Goal: Information Seeking & Learning: Learn about a topic

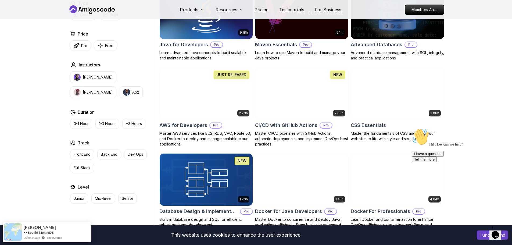
scroll to position [350, 0]
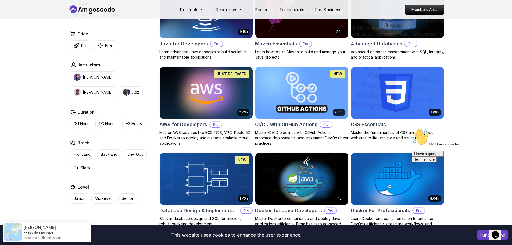
click at [191, 84] on img at bounding box center [206, 92] width 98 height 55
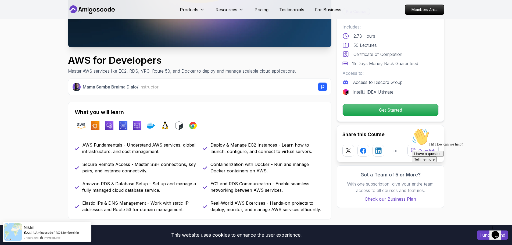
scroll to position [134, 0]
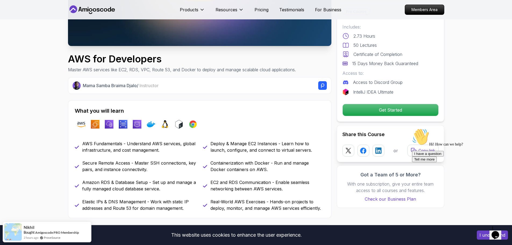
drag, startPoint x: 83, startPoint y: 76, endPoint x: 58, endPoint y: 85, distance: 26.8
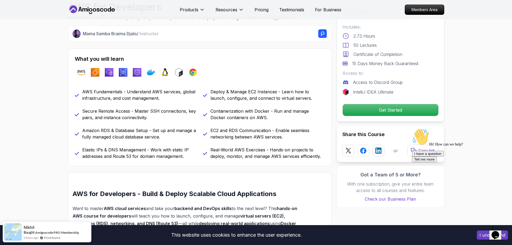
scroll to position [188, 0]
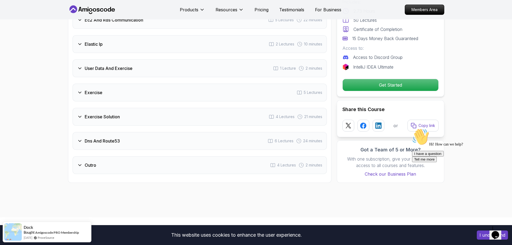
scroll to position [887, 0]
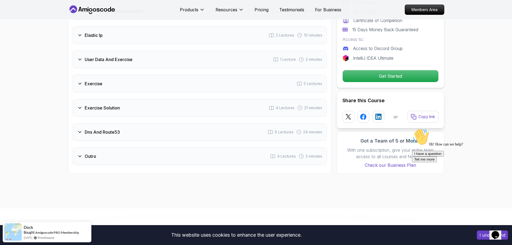
click at [113, 85] on div "Exercise 5 Lectures" at bounding box center [200, 84] width 254 height 18
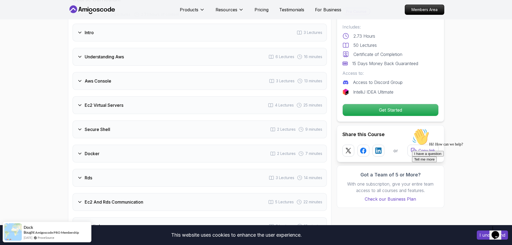
scroll to position [499, 0]
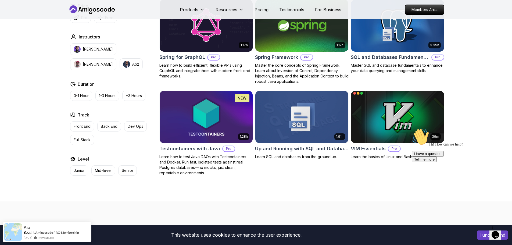
scroll to position [1479, 0]
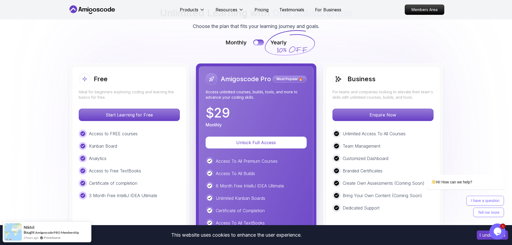
scroll to position [1183, 0]
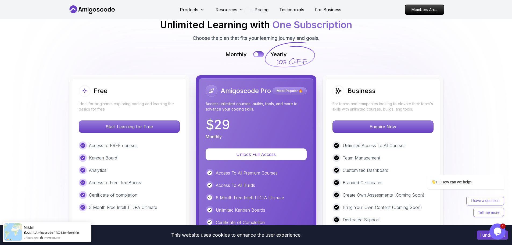
click at [257, 52] on div at bounding box center [256, 54] width 5 height 5
click at [257, 52] on button at bounding box center [258, 54] width 11 height 6
click at [258, 52] on button at bounding box center [258, 54] width 11 height 6
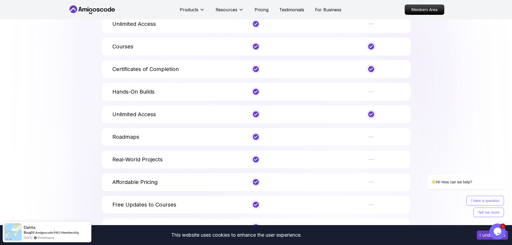
scroll to position [1990, 0]
drag, startPoint x: 114, startPoint y: 156, endPoint x: 189, endPoint y: 161, distance: 74.9
click at [189, 161] on div "Real-World Projects" at bounding box center [158, 158] width 92 height 9
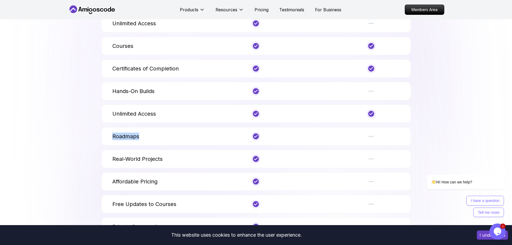
drag, startPoint x: 108, startPoint y: 137, endPoint x: 180, endPoint y: 141, distance: 72.2
click at [180, 142] on div "Roadmaps" at bounding box center [256, 136] width 310 height 18
drag, startPoint x: 107, startPoint y: 109, endPoint x: 173, endPoint y: 112, distance: 66.8
click at [173, 112] on div "Unlimited Access" at bounding box center [256, 114] width 310 height 18
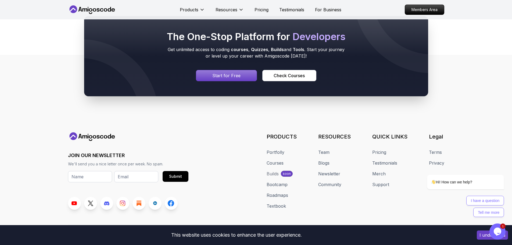
scroll to position [2880, 0]
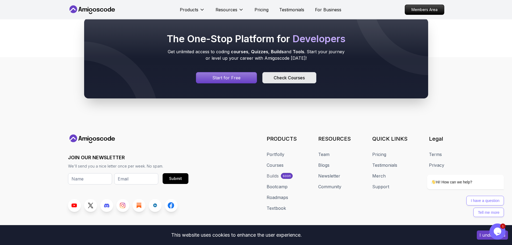
click at [289, 76] on div "Check Courses" at bounding box center [289, 77] width 31 height 6
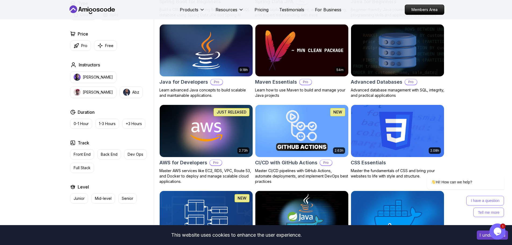
scroll to position [296, 0]
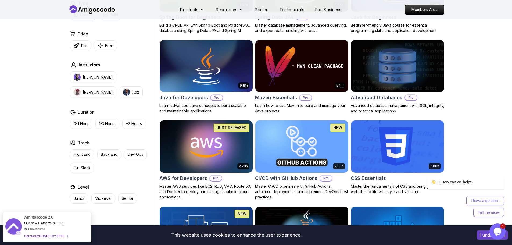
click at [219, 127] on p "JUST RELEASED" at bounding box center [232, 127] width 30 height 5
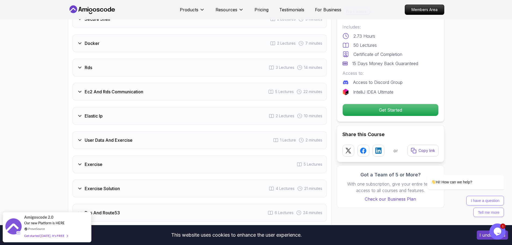
click at [123, 48] on div "Docker 2 Lectures 7 minutes" at bounding box center [200, 43] width 254 height 18
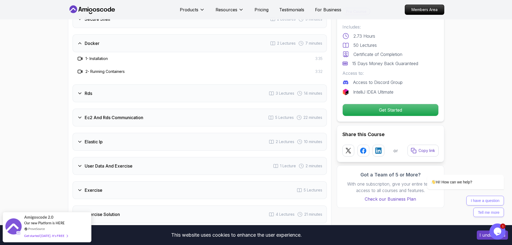
click at [123, 47] on div "Docker 2 Lectures 7 minutes" at bounding box center [200, 43] width 254 height 18
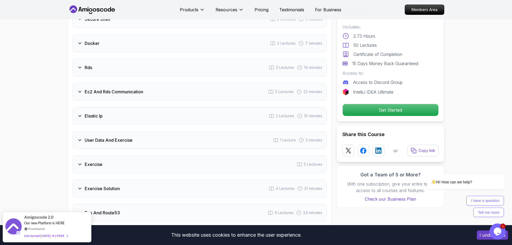
click at [116, 63] on div "Rds 3 Lectures 14 minutes" at bounding box center [200, 68] width 254 height 18
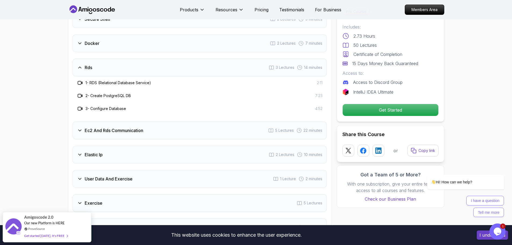
click at [114, 66] on div "Rds 3 Lectures 14 minutes" at bounding box center [200, 68] width 254 height 18
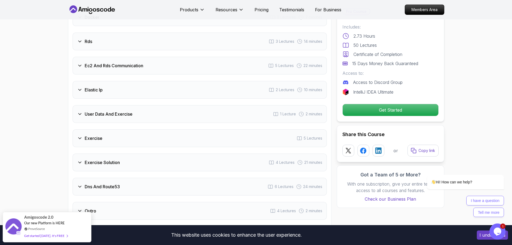
scroll to position [902, 0]
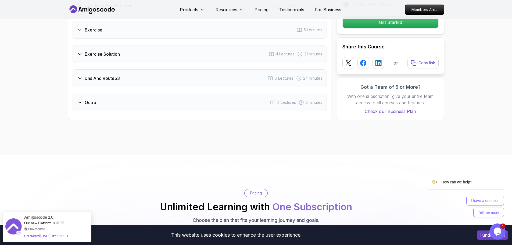
click at [162, 80] on div "Dns And Route53 6 Lectures 24 minutes" at bounding box center [200, 78] width 254 height 18
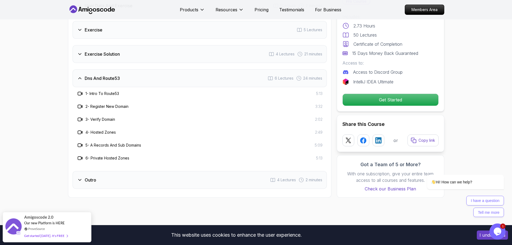
click at [162, 80] on div "Dns And Route53 6 Lectures 24 minutes" at bounding box center [200, 78] width 254 height 18
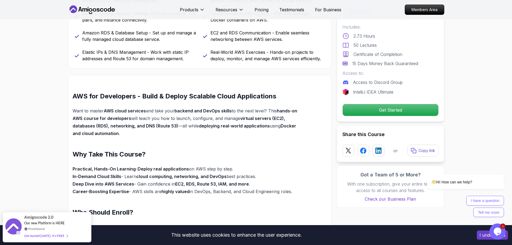
scroll to position [150, 0]
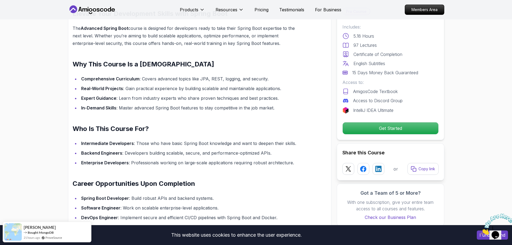
scroll to position [457, 0]
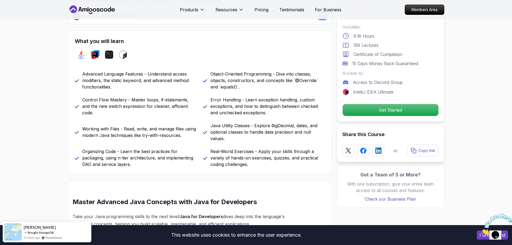
scroll to position [215, 0]
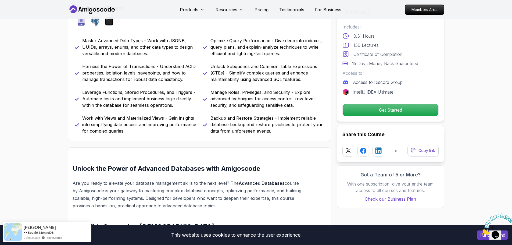
scroll to position [242, 0]
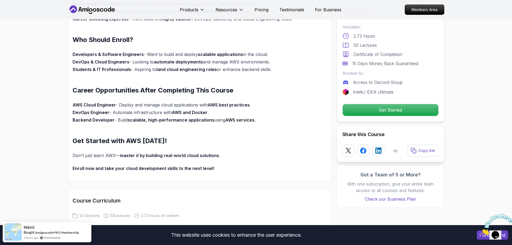
scroll to position [457, 0]
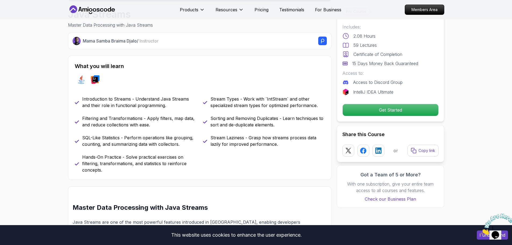
scroll to position [188, 0]
